Goal: Information Seeking & Learning: Learn about a topic

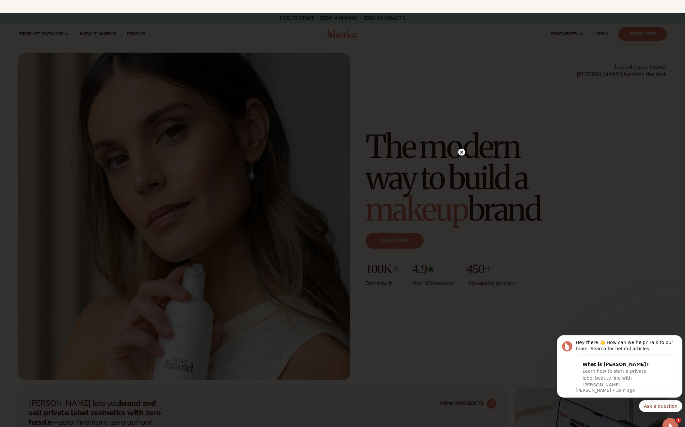
click at [462, 154] on circle at bounding box center [461, 152] width 7 height 7
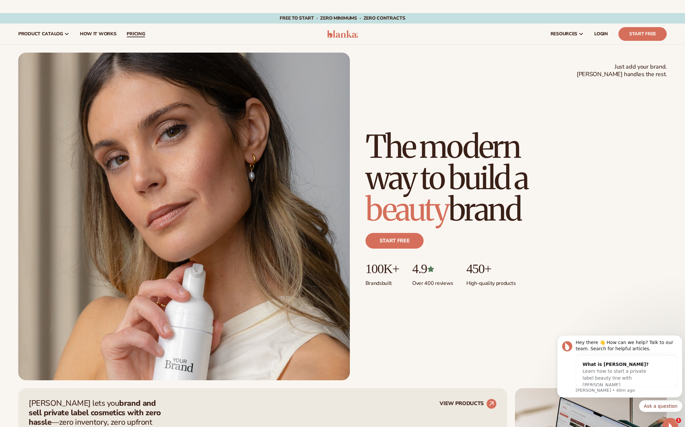
click at [135, 32] on span "pricing" at bounding box center [136, 33] width 18 height 5
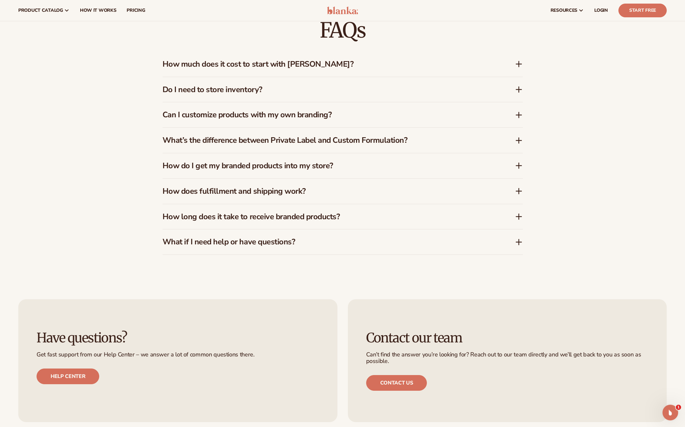
scroll to position [1034, 0]
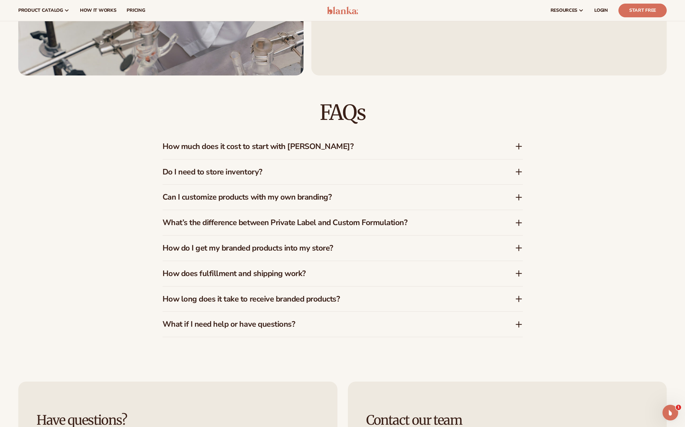
click at [518, 148] on icon at bounding box center [519, 146] width 8 height 8
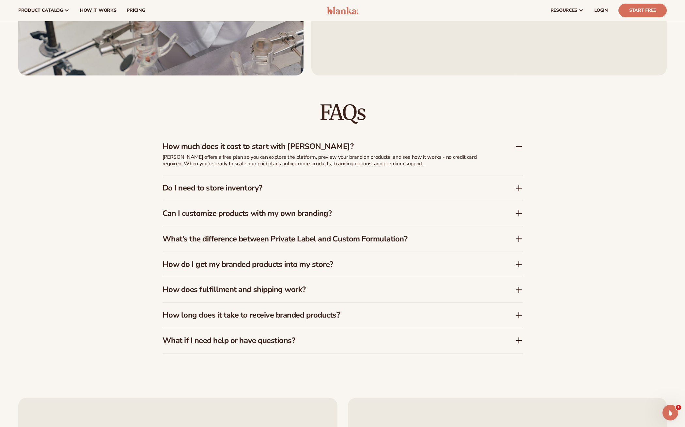
click at [520, 147] on icon at bounding box center [519, 146] width 8 height 8
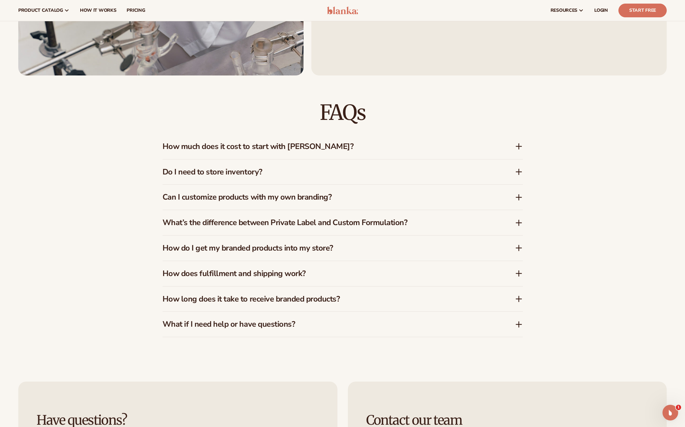
click at [520, 224] on icon at bounding box center [519, 223] width 8 height 8
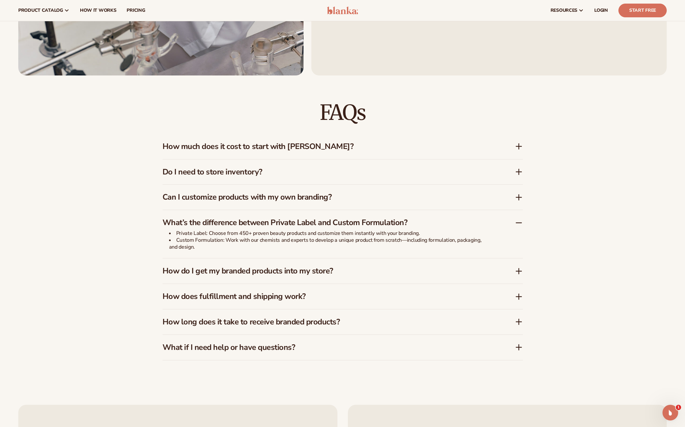
click at [519, 224] on icon at bounding box center [519, 223] width 8 height 8
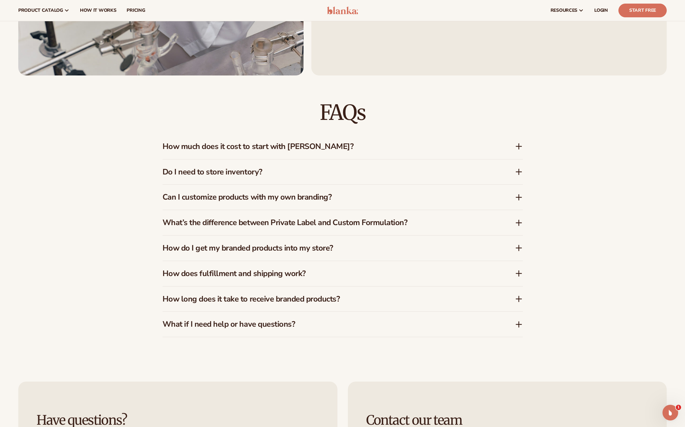
click at [517, 248] on icon at bounding box center [519, 248] width 8 height 8
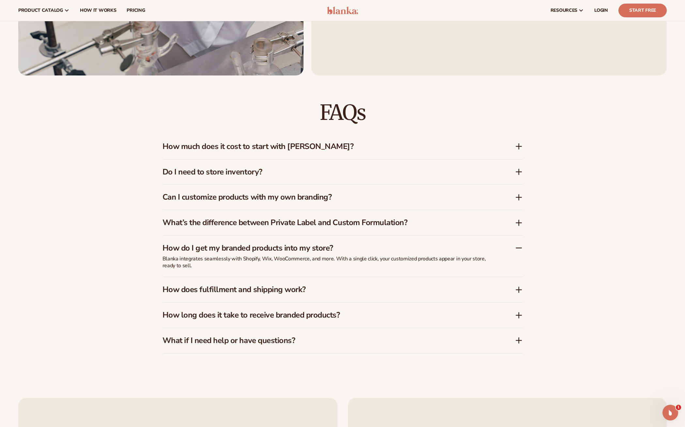
click at [517, 247] on icon at bounding box center [519, 248] width 8 height 8
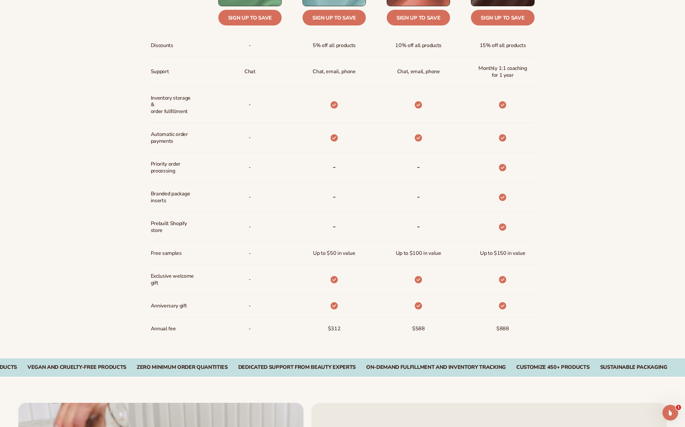
scroll to position [435, 0]
